Goal: Task Accomplishment & Management: Use online tool/utility

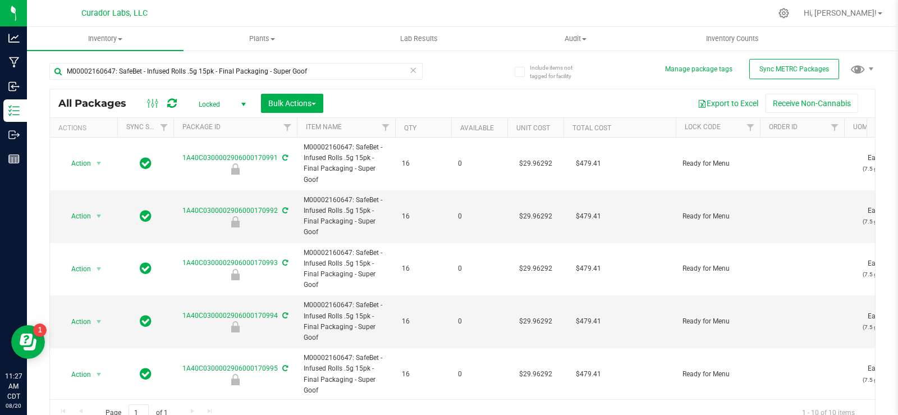
click at [412, 72] on icon at bounding box center [413, 69] width 8 height 13
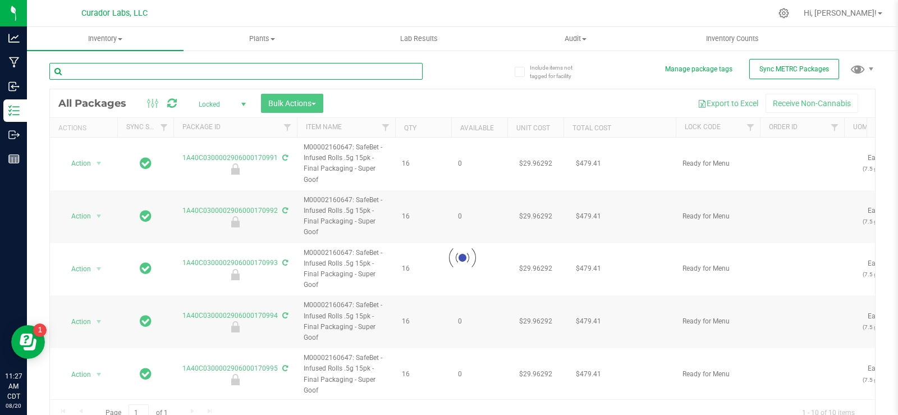
paste input "M00002330341: HeadChange - Hash Hole 2g - Final Packaging - Trop Trap Doorz"
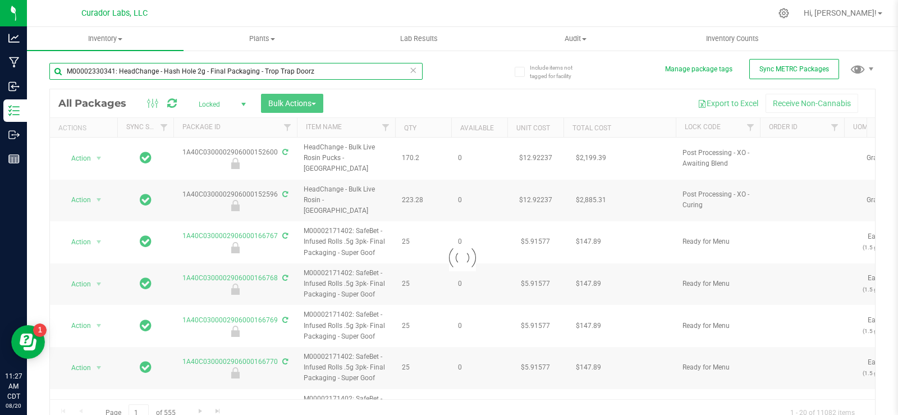
type input "M00002330341: HeadChange - Hash Hole 2g - Final Packaging - Trop Trap Doorz"
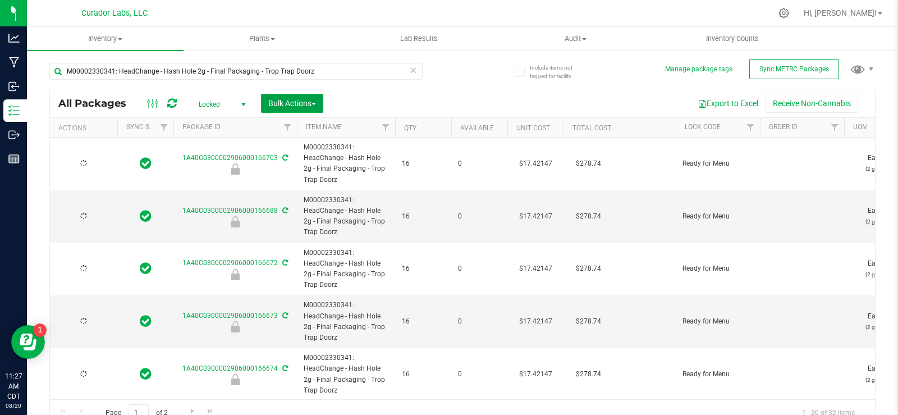
click at [273, 102] on span "Bulk Actions" at bounding box center [292, 103] width 48 height 9
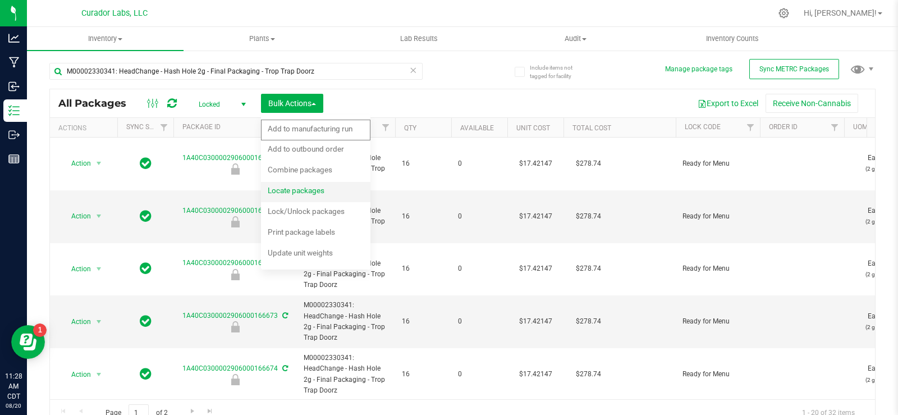
click at [288, 189] on span "Locate packages" at bounding box center [296, 190] width 57 height 9
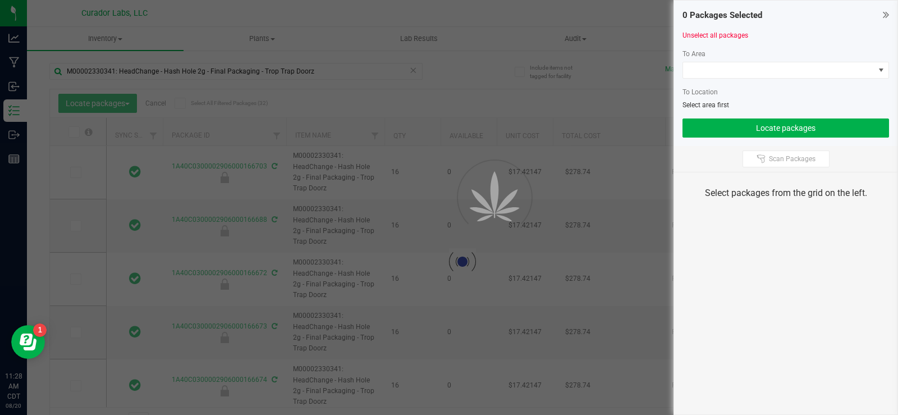
type input "[DATE]"
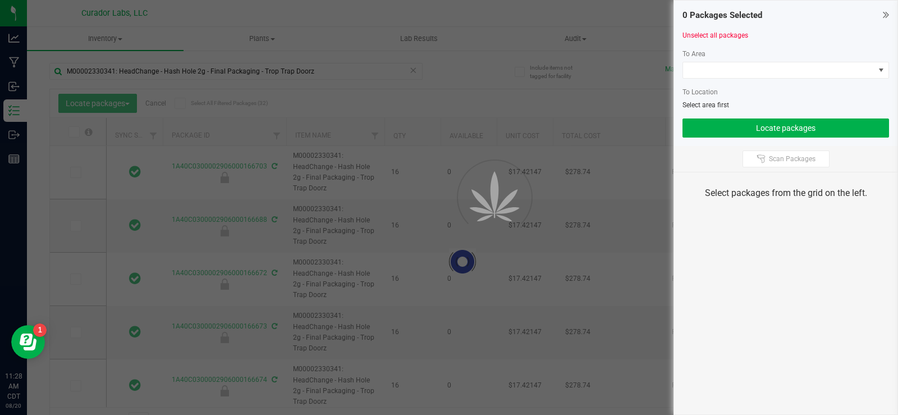
type input "[DATE]"
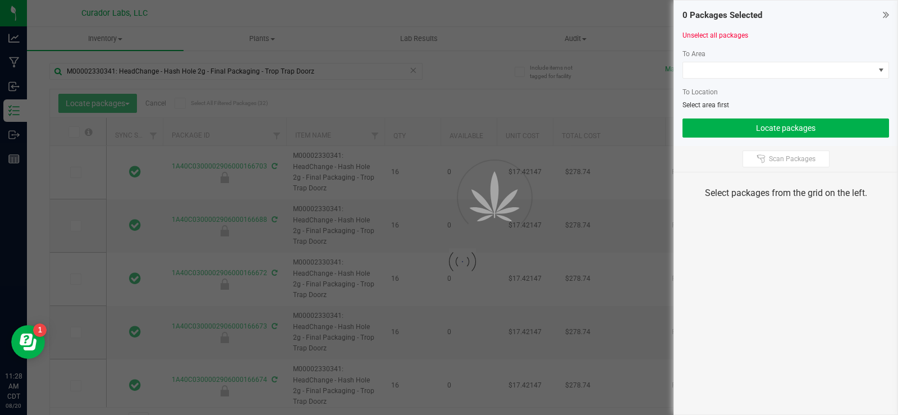
type input "[DATE]"
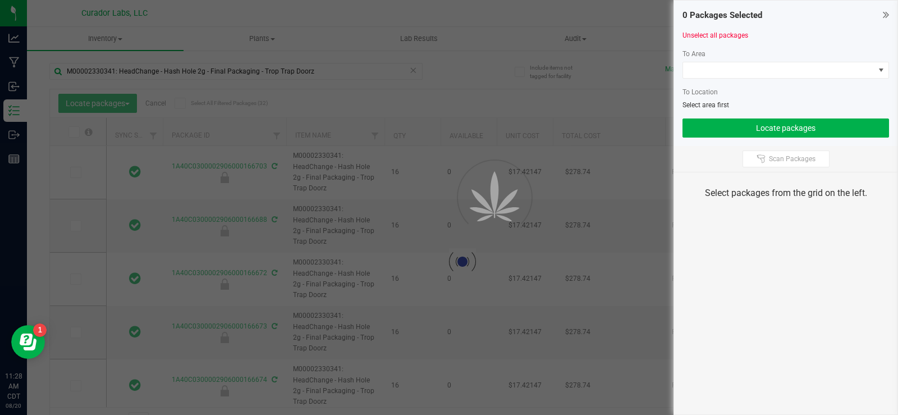
type input "[DATE]"
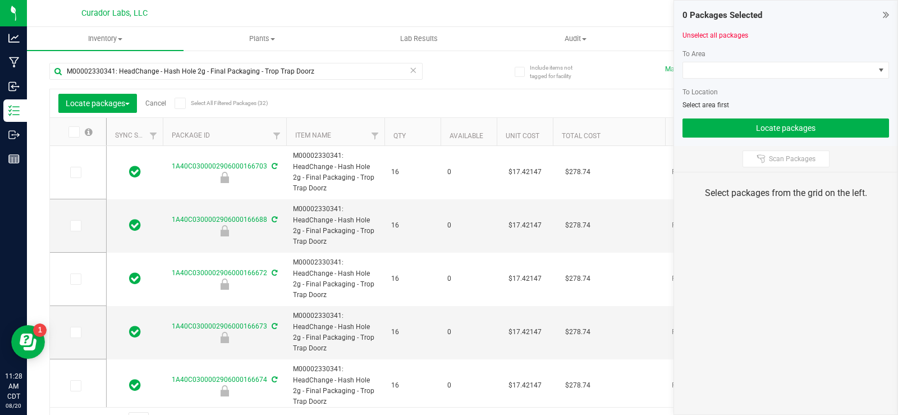
click at [182, 103] on icon at bounding box center [179, 103] width 7 height 0
click at [0, 0] on input "Select All Filtered Packages (32)" at bounding box center [0, 0] width 0 height 0
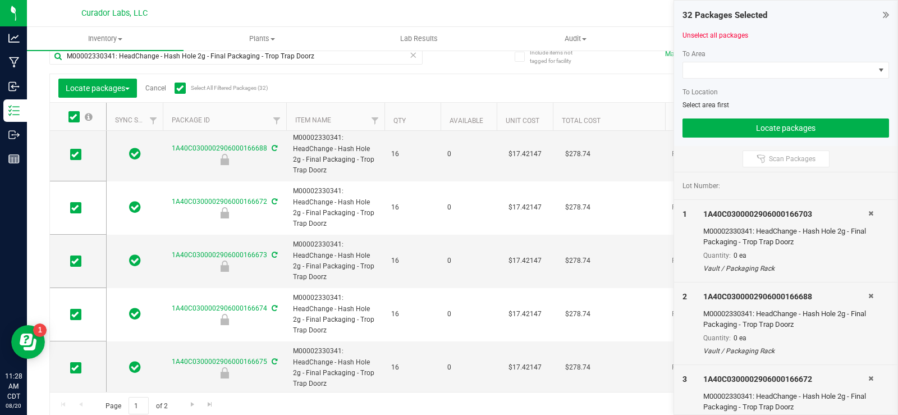
scroll to position [20, 0]
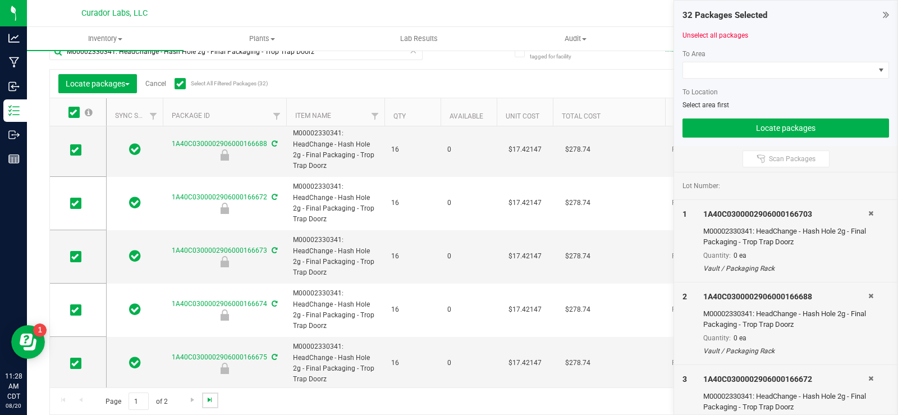
click at [211, 396] on span "Go to the last page" at bounding box center [210, 399] width 9 height 9
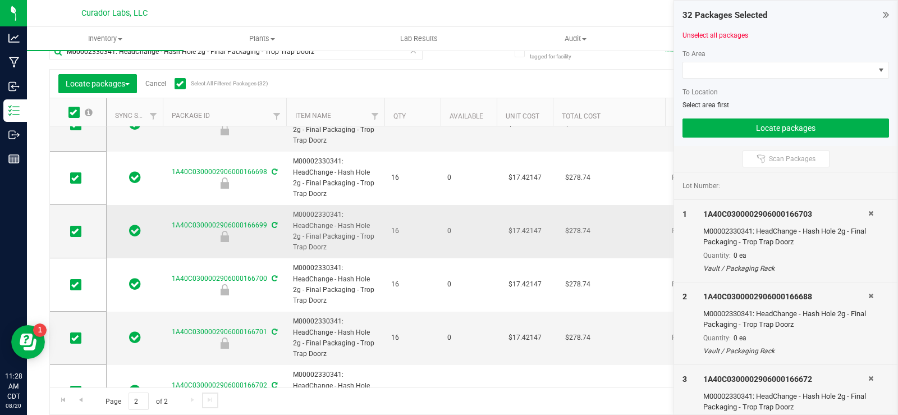
scroll to position [378, 0]
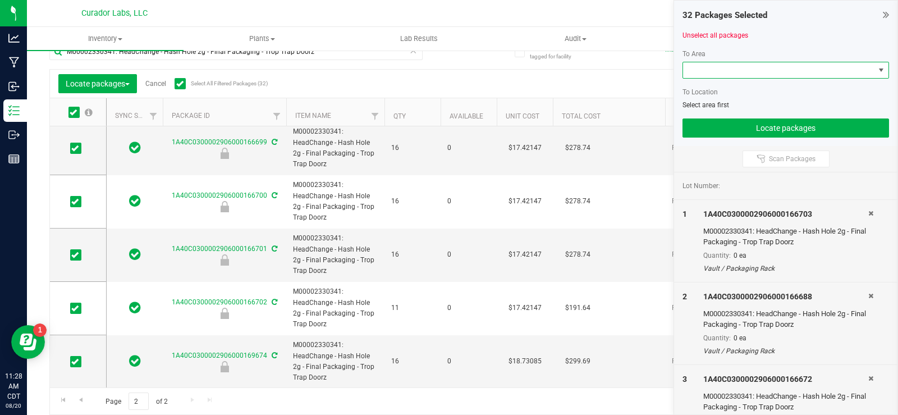
click at [718, 71] on span at bounding box center [778, 70] width 191 height 16
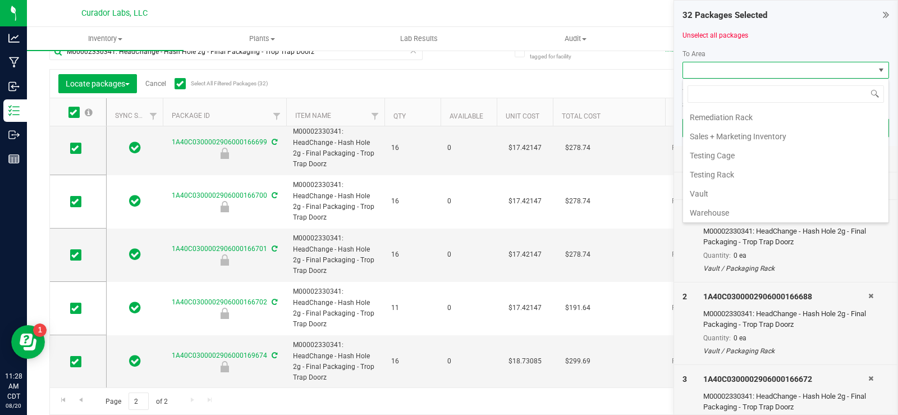
scroll to position [1123, 0]
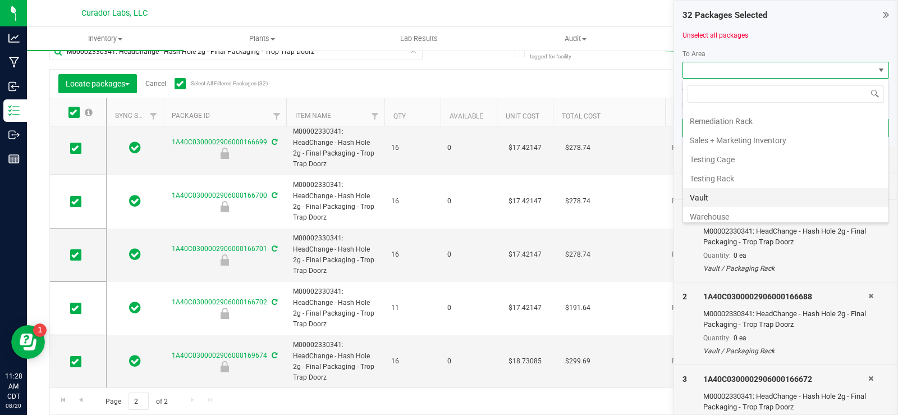
click at [712, 192] on li "Vault" at bounding box center [786, 197] width 206 height 19
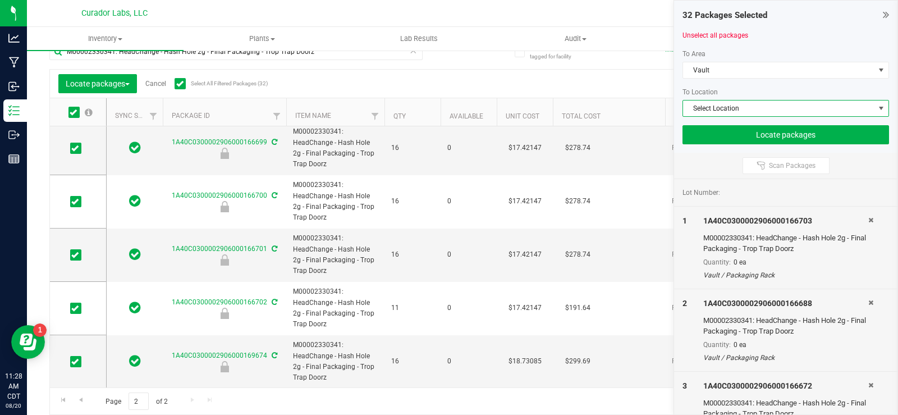
click at [718, 111] on span "Select Location" at bounding box center [778, 109] width 191 height 16
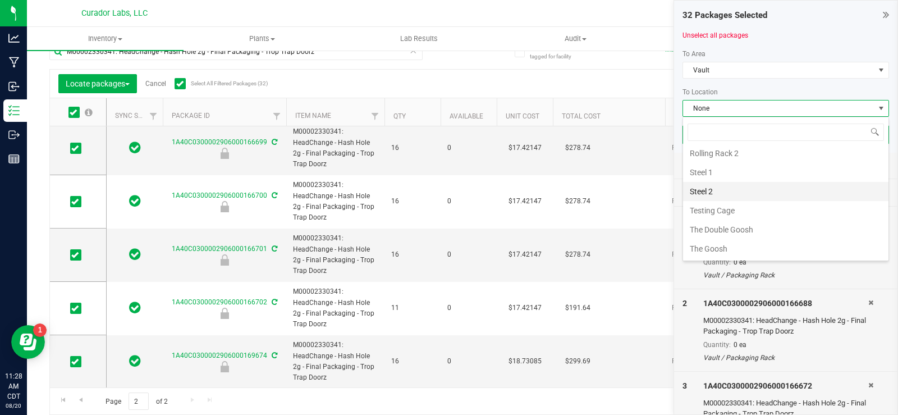
scroll to position [505, 0]
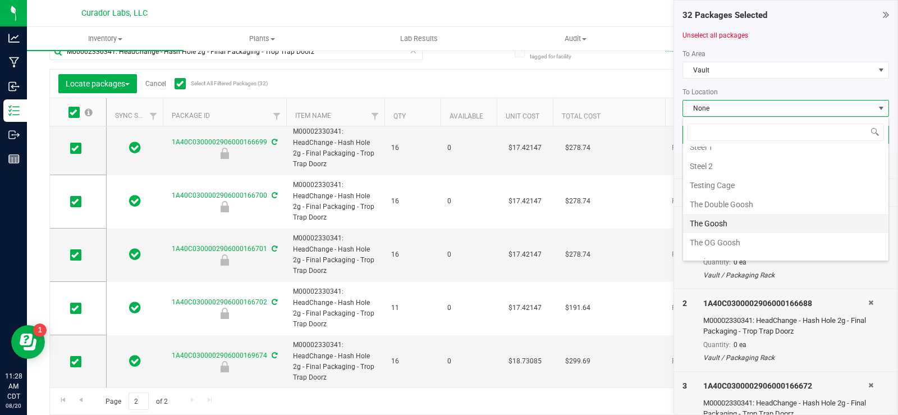
click at [716, 220] on li "The Goosh" at bounding box center [786, 223] width 206 height 19
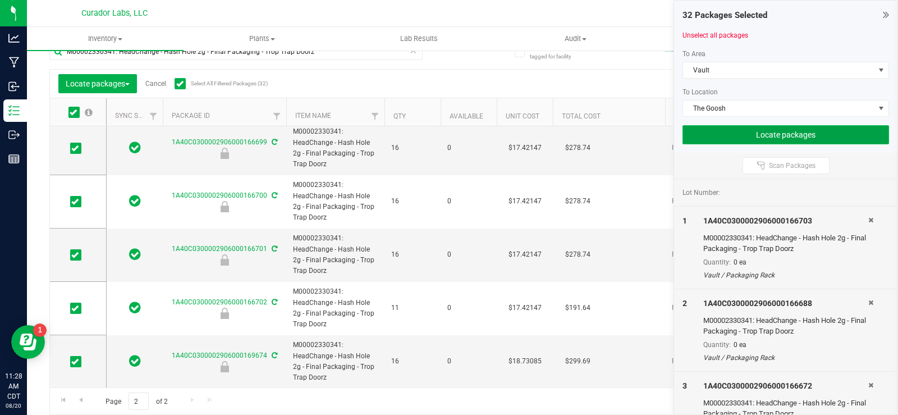
click at [726, 139] on button "Locate packages" at bounding box center [786, 134] width 207 height 19
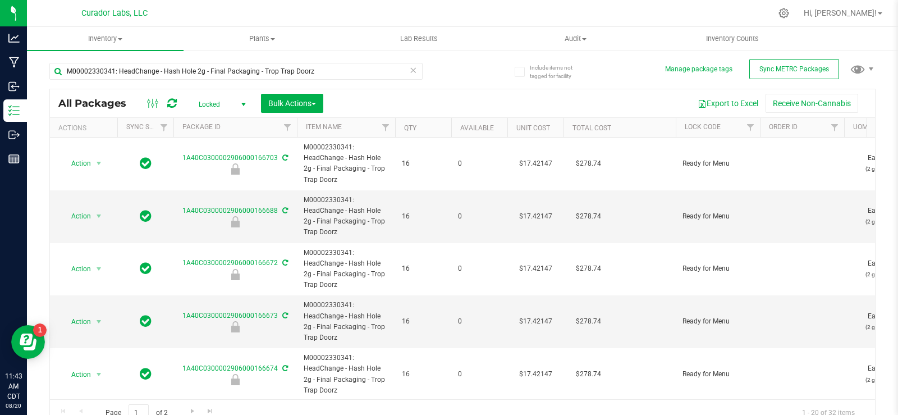
click at [409, 72] on icon at bounding box center [413, 69] width 8 height 13
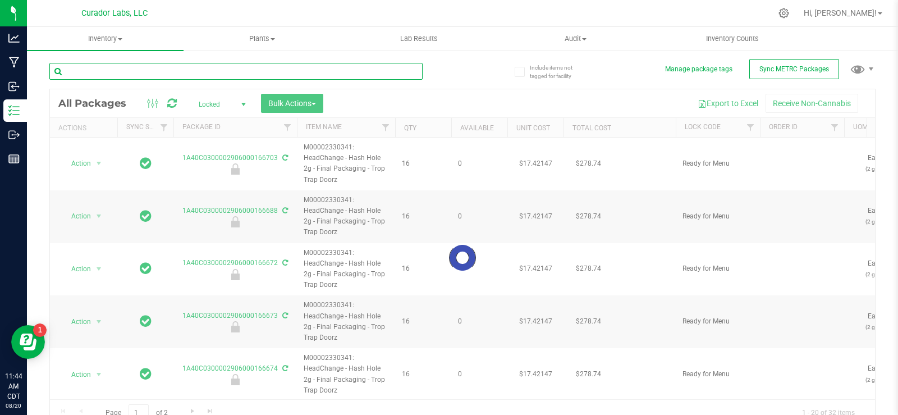
paste input "M00002171402: SafeBet - Infused Rolls .5g 3pk- Final Packaging - Super Goof"
type input "M00002171402: SafeBet - Infused Rolls .5g 3pk- Final Packaging - Super Goof"
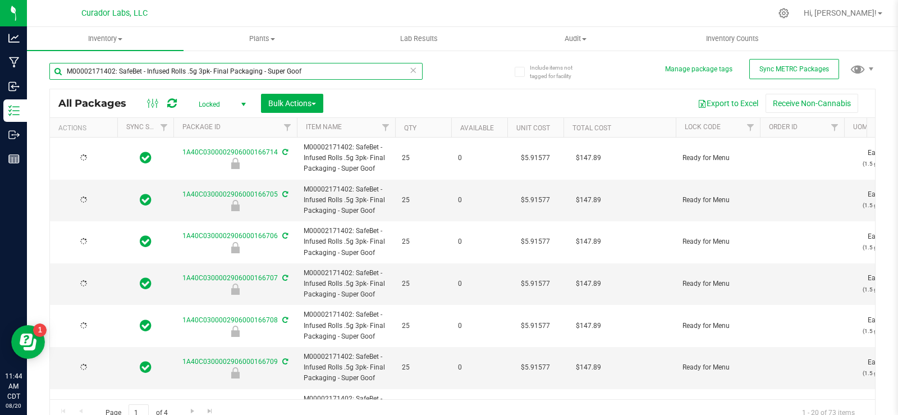
type input "[DATE]"
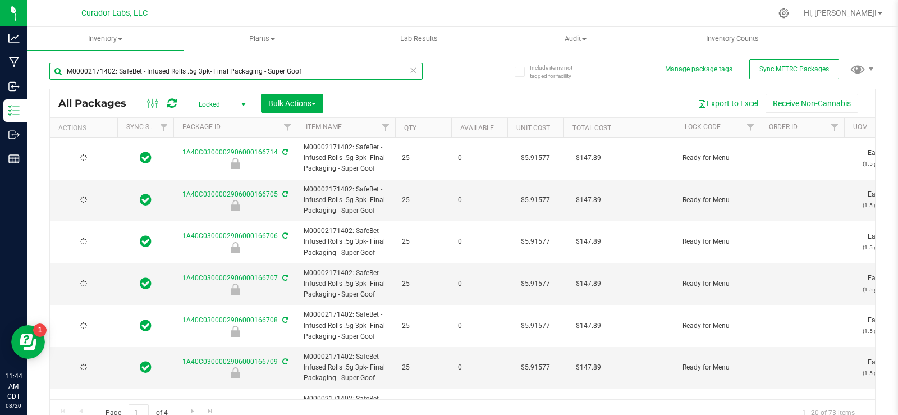
type input "[DATE]"
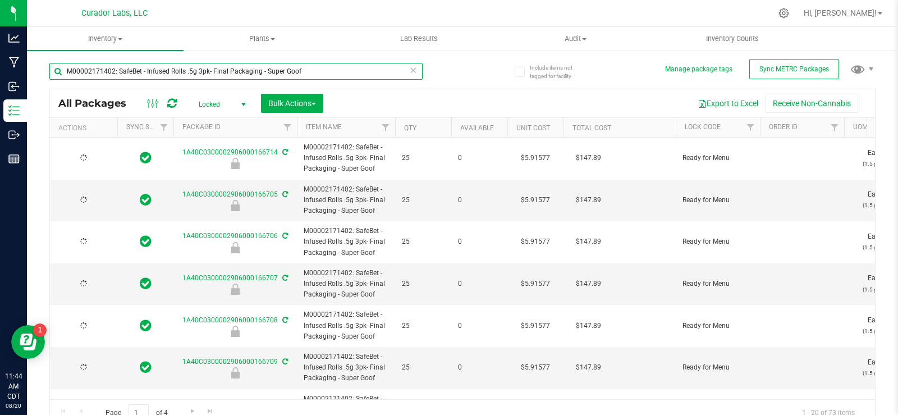
type input "[DATE]"
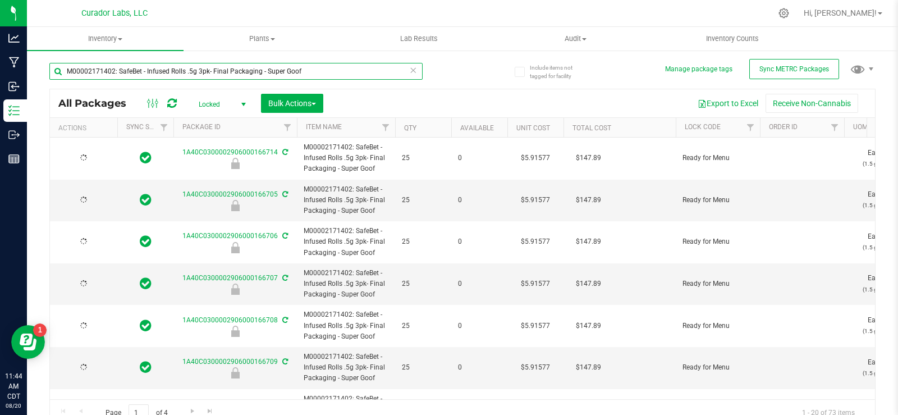
type input "[DATE]"
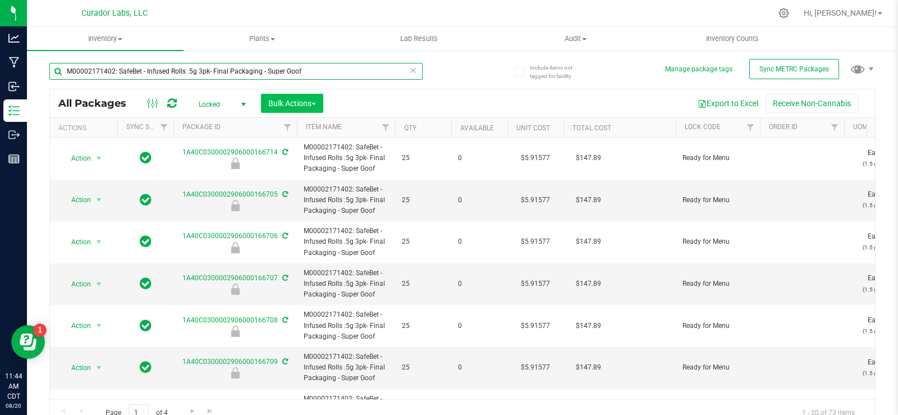
type input "M00002171402: SafeBet - Infused Rolls .5g 3pk- Final Packaging - Super Goof"
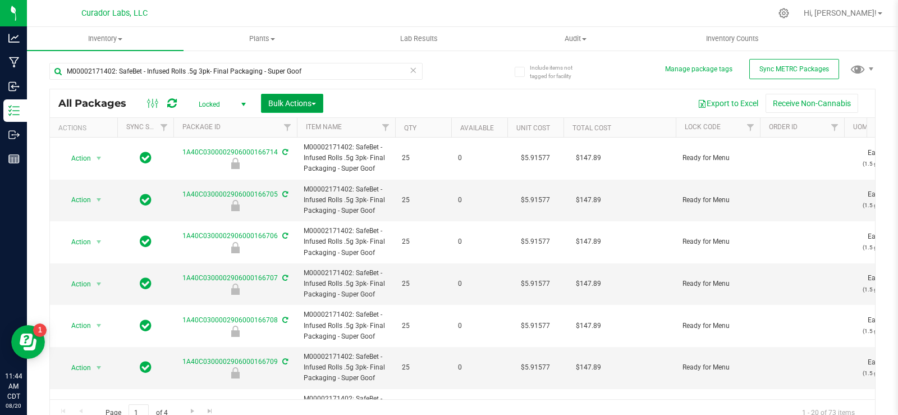
click at [316, 103] on span "button" at bounding box center [314, 104] width 4 height 2
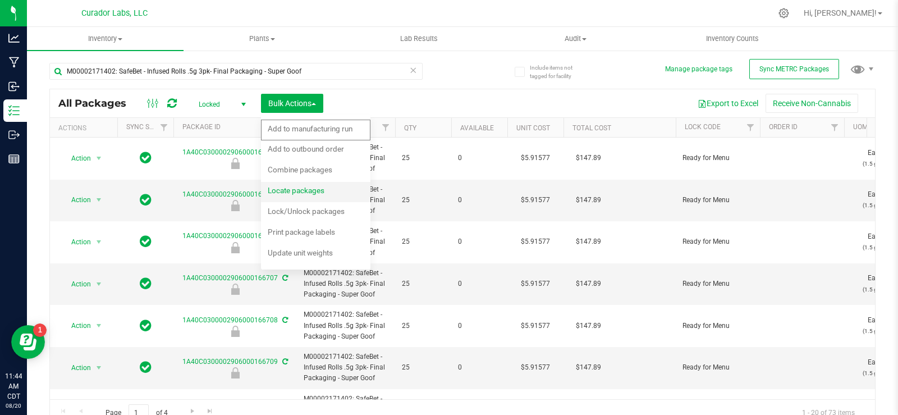
click at [308, 190] on span "Locate packages" at bounding box center [296, 190] width 57 height 9
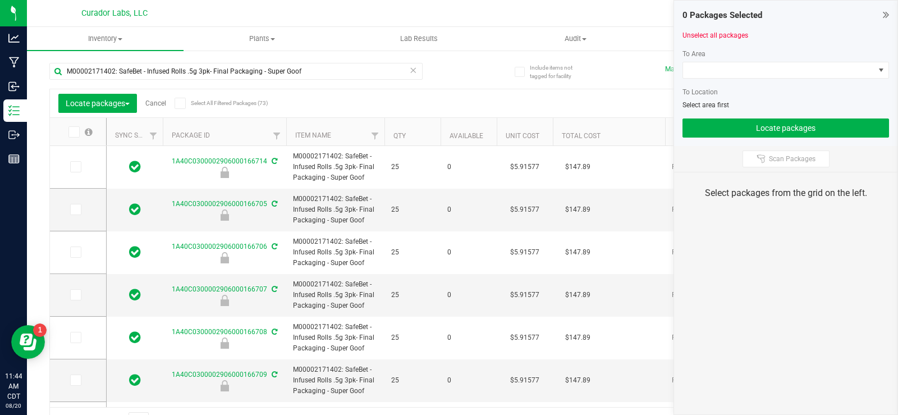
click at [183, 103] on icon at bounding box center [179, 103] width 7 height 0
click at [0, 0] on input "Select All Filtered Packages (73)" at bounding box center [0, 0] width 0 height 0
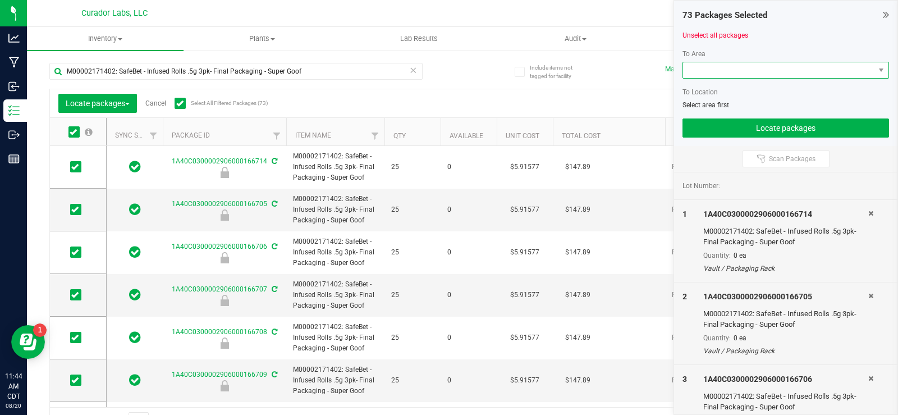
click at [701, 66] on span at bounding box center [778, 70] width 191 height 16
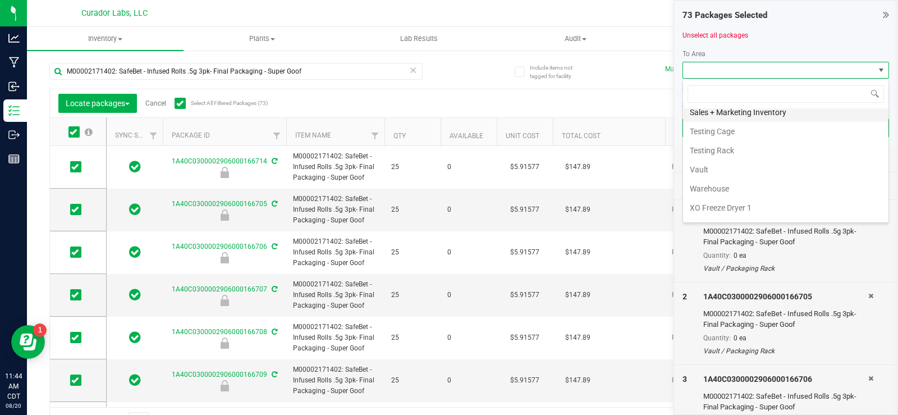
scroll to position [1170, 0]
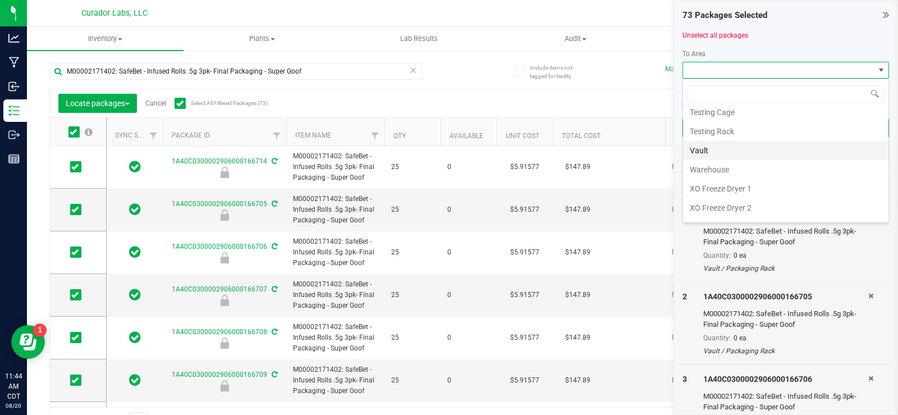
click at [714, 151] on li "Vault" at bounding box center [786, 150] width 206 height 19
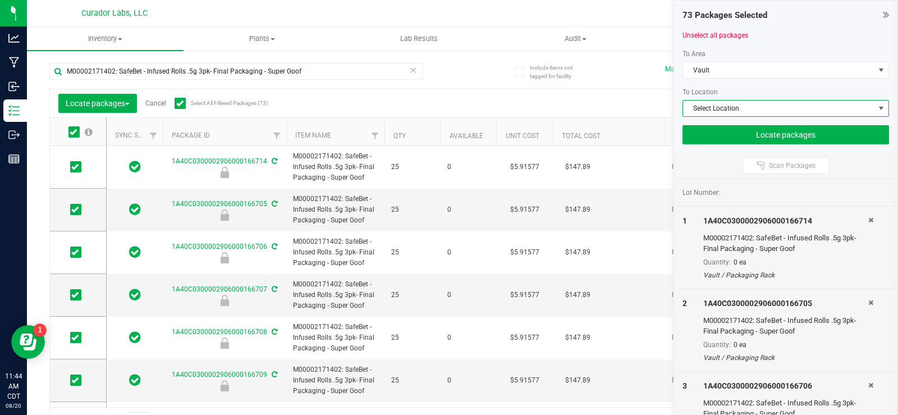
click at [743, 103] on span "Select Location" at bounding box center [778, 109] width 191 height 16
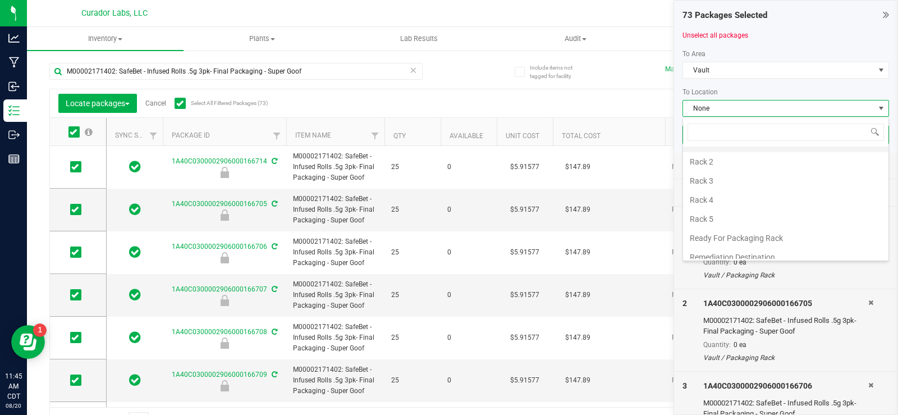
scroll to position [337, 0]
click at [722, 201] on li "Rack 4" at bounding box center [786, 200] width 206 height 19
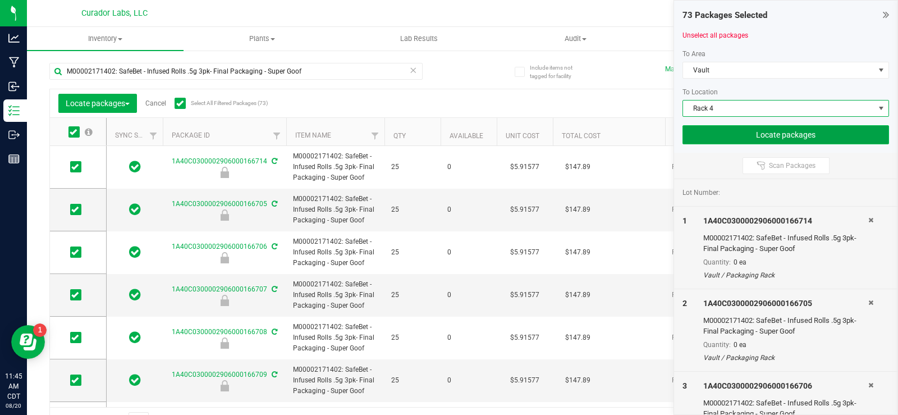
click at [765, 127] on button "Locate packages" at bounding box center [786, 134] width 207 height 19
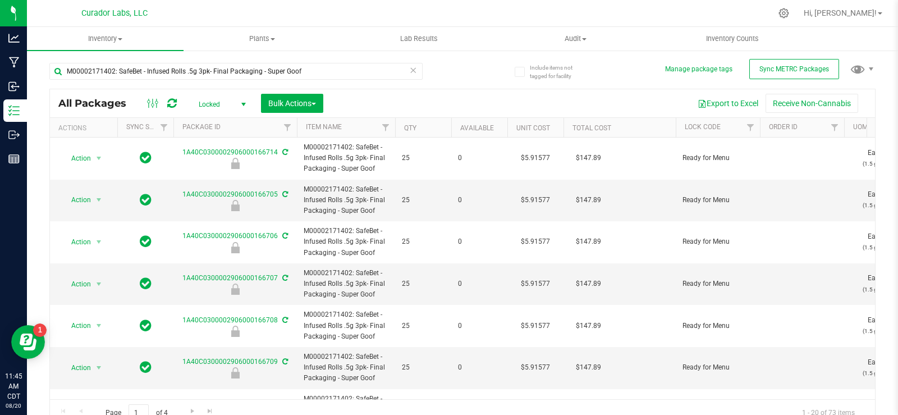
click at [419, 124] on th "Qty" at bounding box center [423, 128] width 56 height 20
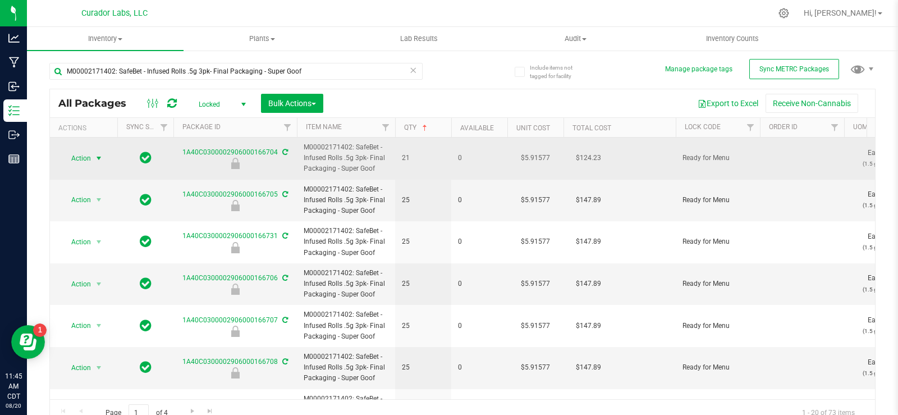
click at [95, 160] on span "select" at bounding box center [98, 158] width 9 height 9
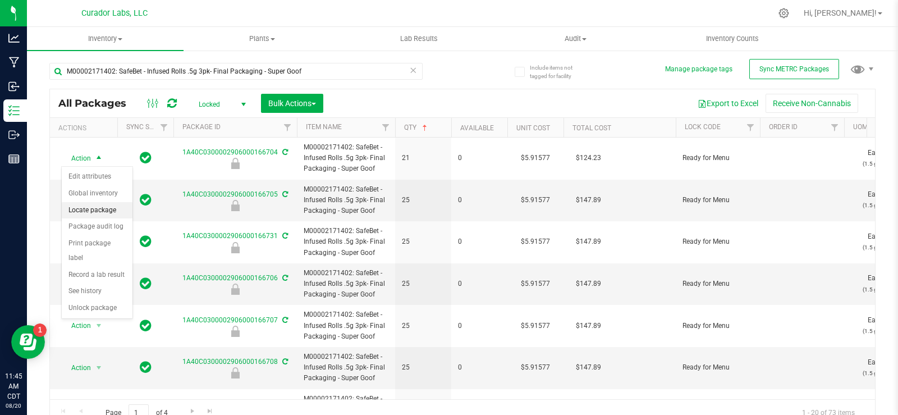
click at [102, 211] on li "Locate package" at bounding box center [97, 210] width 71 height 17
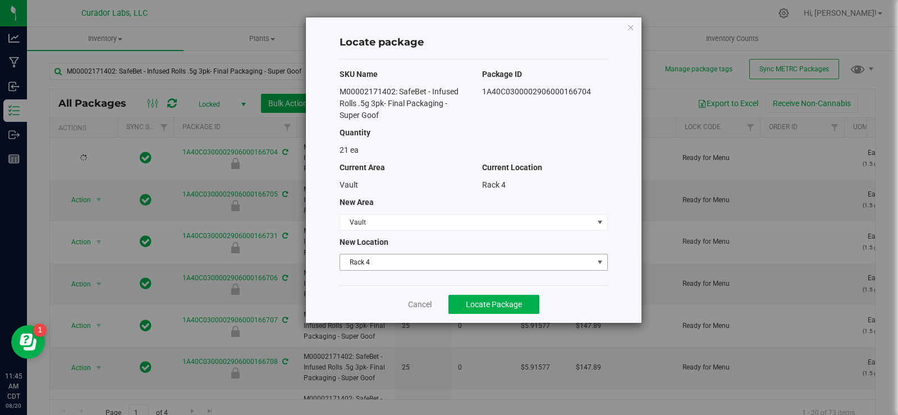
click at [407, 255] on span "Rack 4" at bounding box center [466, 262] width 253 height 16
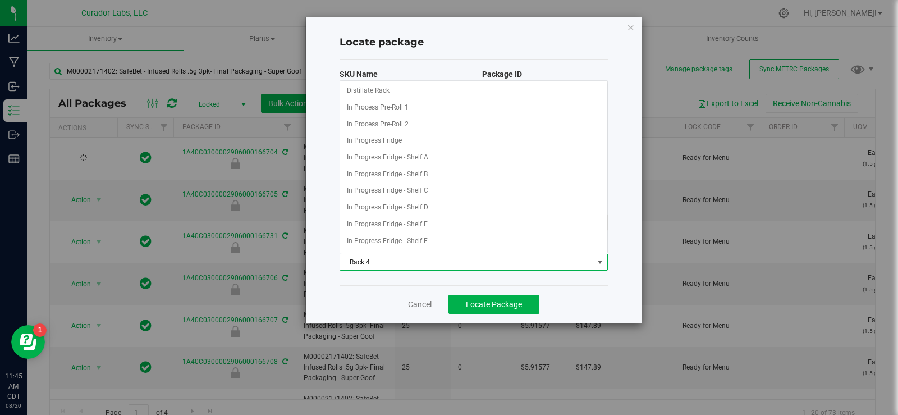
scroll to position [166, 0]
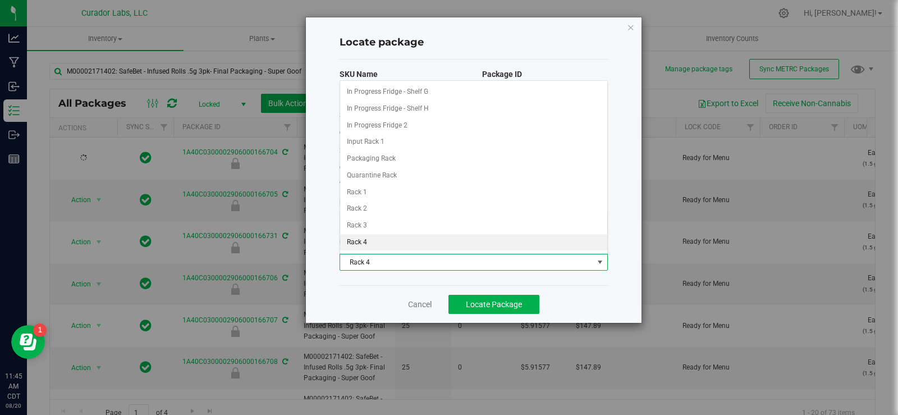
click at [293, 291] on div "Locate package SKU Name Package ID M00002171402: SafeBet - Infused Rolls .5g 3p…" at bounding box center [453, 170] width 377 height 307
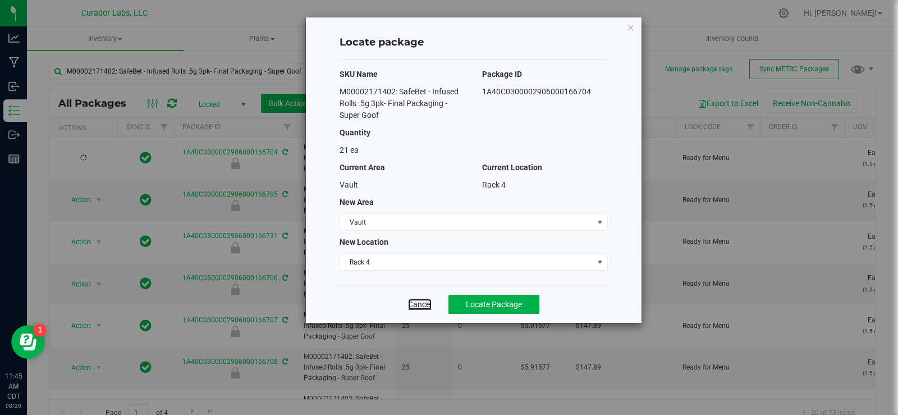
click at [421, 305] on link "Cancel" at bounding box center [420, 304] width 24 height 11
